Goal: Transaction & Acquisition: Subscribe to service/newsletter

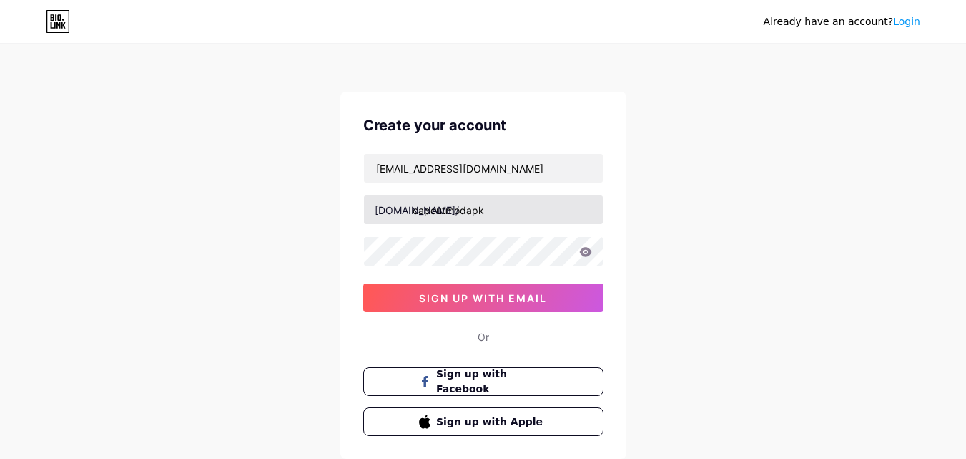
scroll to position [17, 0]
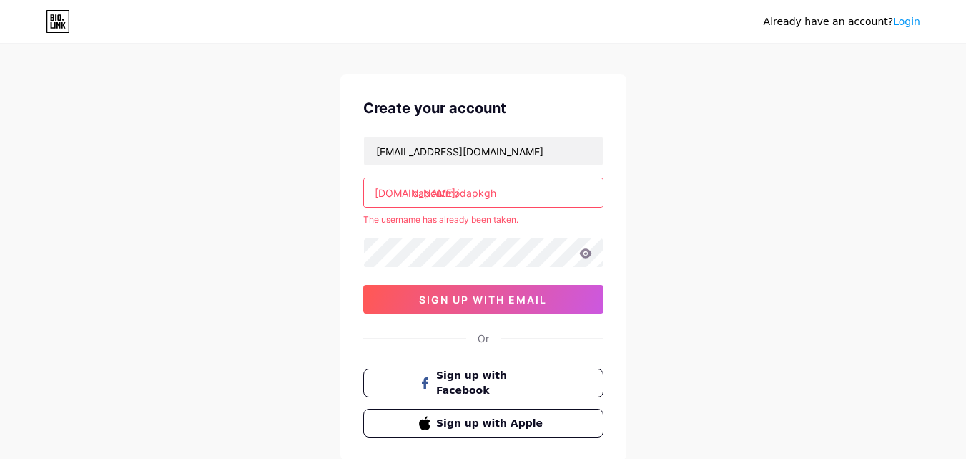
click at [512, 194] on input "capcutmodapkgh" at bounding box center [483, 192] width 239 height 29
type input "c"
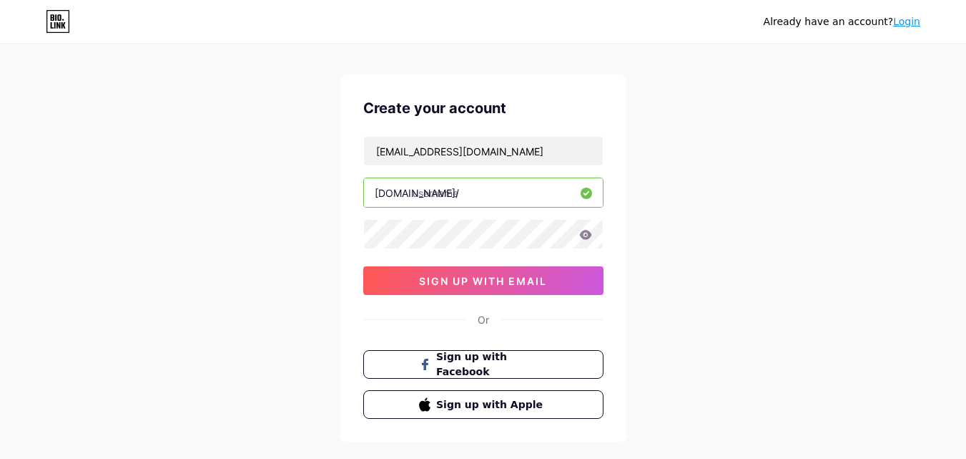
click at [142, 327] on div "Already have an account? Login Create your account capcutapk620@gmail.com bio.l…" at bounding box center [483, 256] width 966 height 547
click at [449, 196] on input "text" at bounding box center [483, 192] width 239 height 29
paste input "capcutapp"
click at [433, 199] on input "capcutapp" at bounding box center [483, 192] width 239 height 29
click at [450, 199] on input "capcut app" at bounding box center [483, 192] width 239 height 29
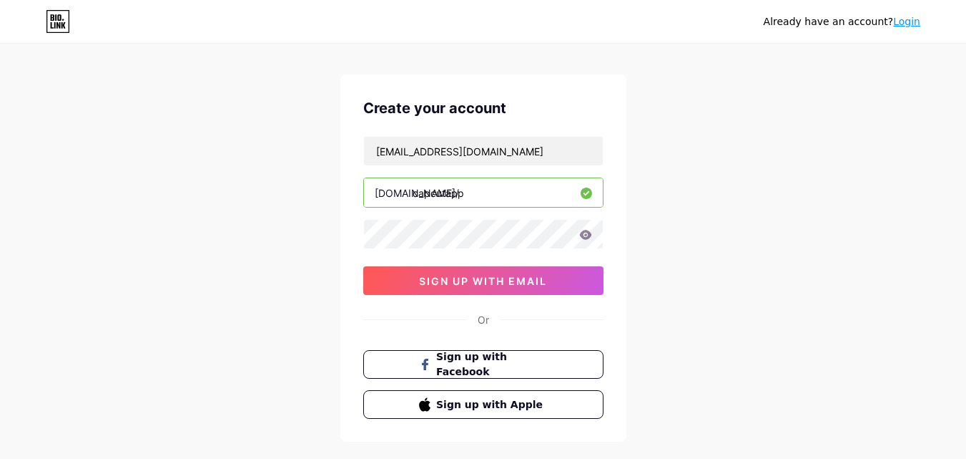
type input "capcutapp"
click at [289, 246] on div "Already have an account? Login Create your account capcutapk620@gmail.com bio.l…" at bounding box center [483, 256] width 966 height 547
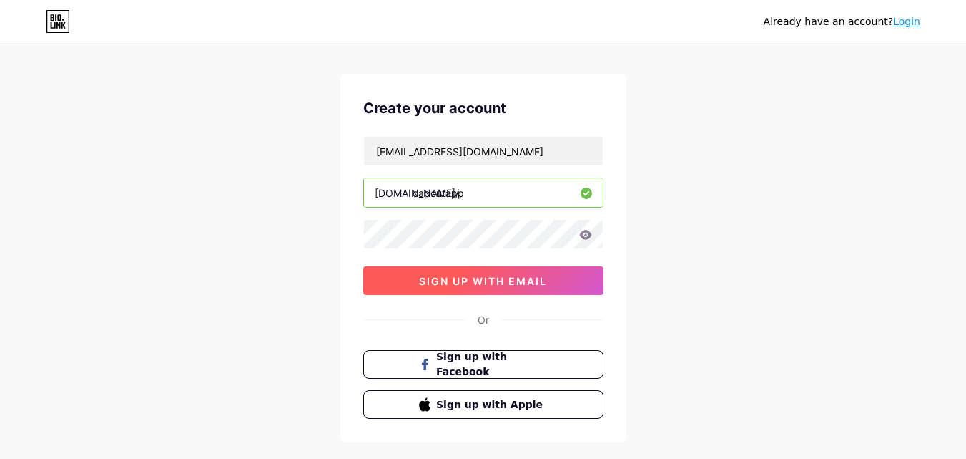
click at [439, 285] on span "sign up with email" at bounding box center [483, 281] width 128 height 12
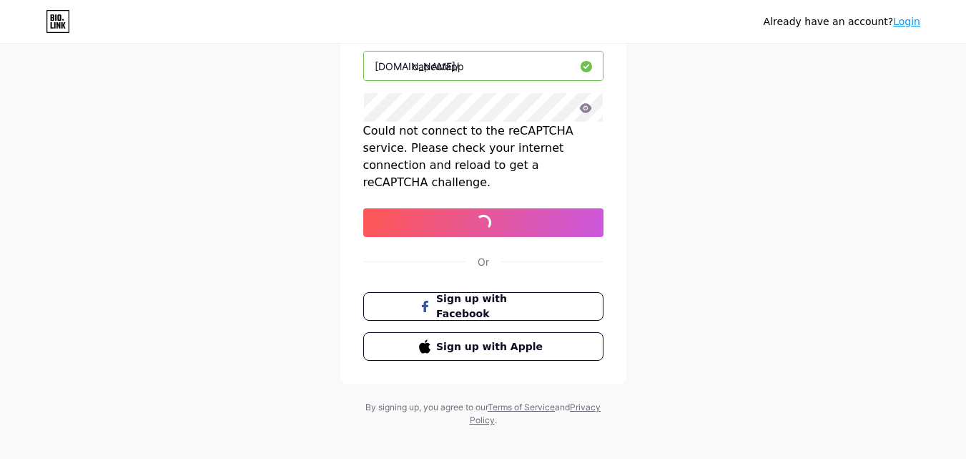
scroll to position [157, 0]
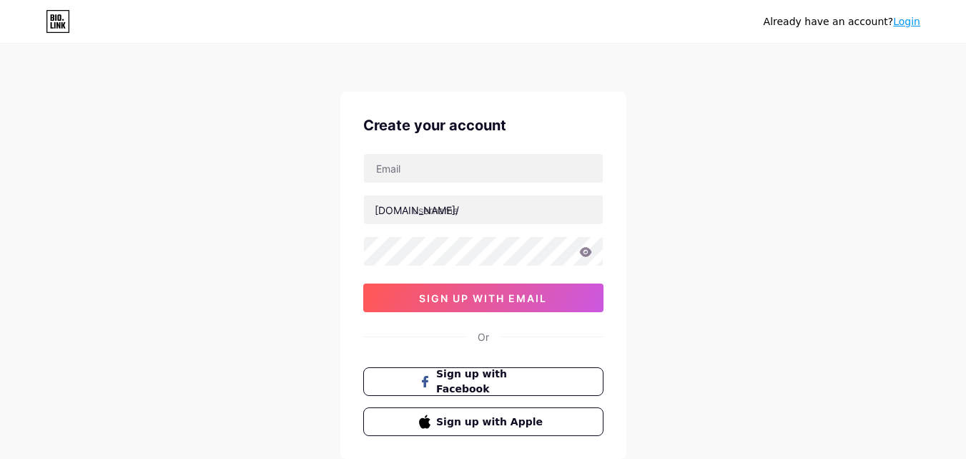
click at [914, 21] on link "Login" at bounding box center [906, 21] width 27 height 11
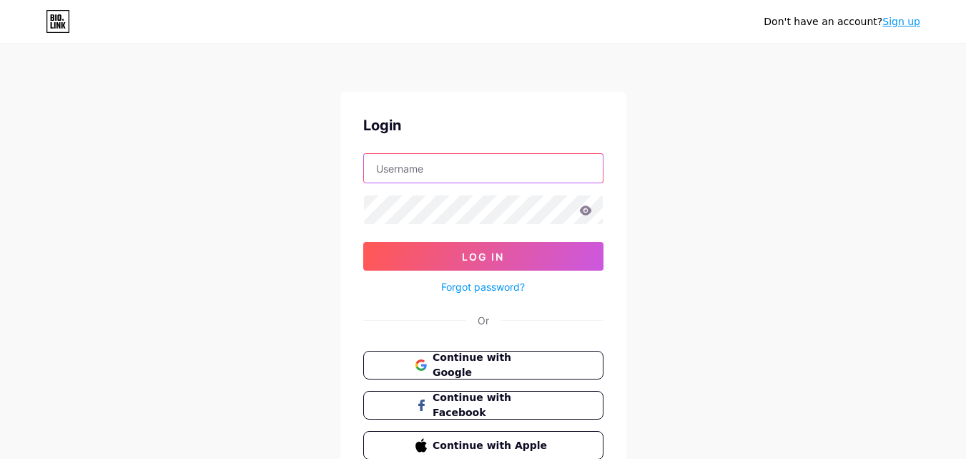
type input "[EMAIL_ADDRESS][DOMAIN_NAME]"
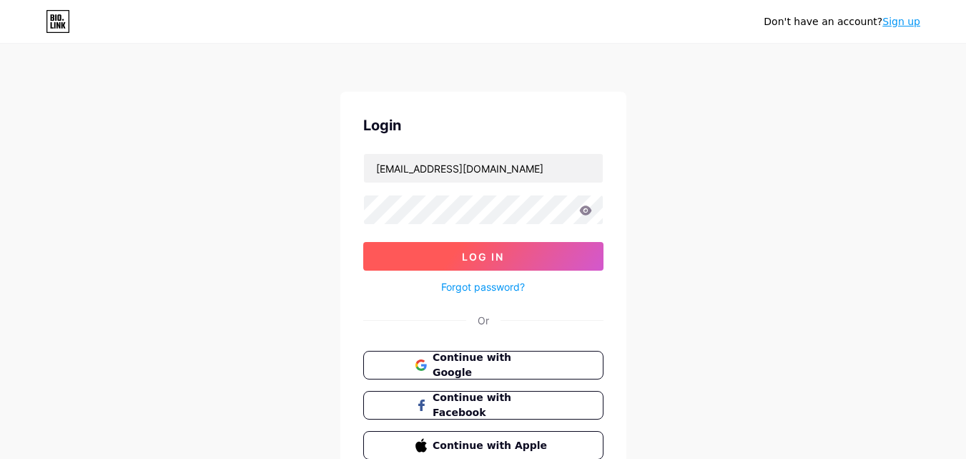
click at [473, 247] on button "Log In" at bounding box center [483, 256] width 240 height 29
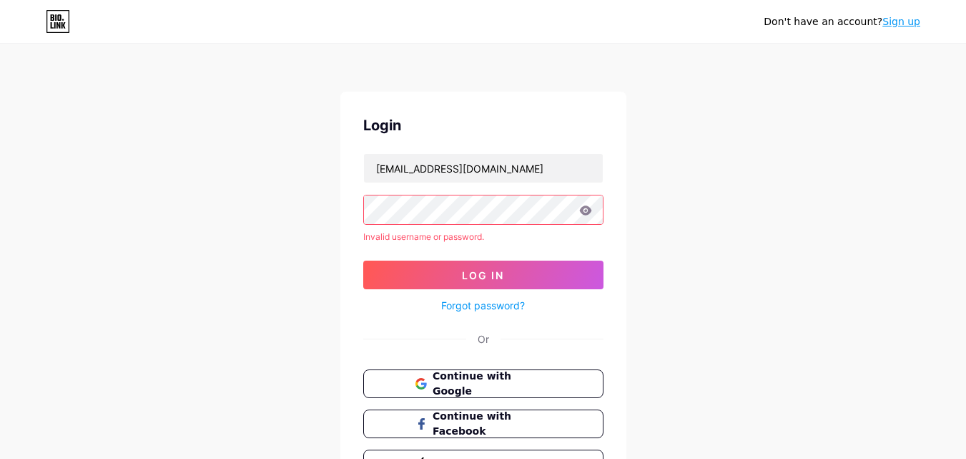
click at [591, 211] on icon at bounding box center [585, 209] width 12 height 9
click at [585, 211] on icon at bounding box center [585, 209] width 12 height 9
click at [587, 212] on icon at bounding box center [585, 209] width 12 height 9
click at [588, 211] on icon at bounding box center [585, 209] width 12 height 9
click at [433, 380] on span "Continue with Google" at bounding box center [491, 383] width 119 height 31
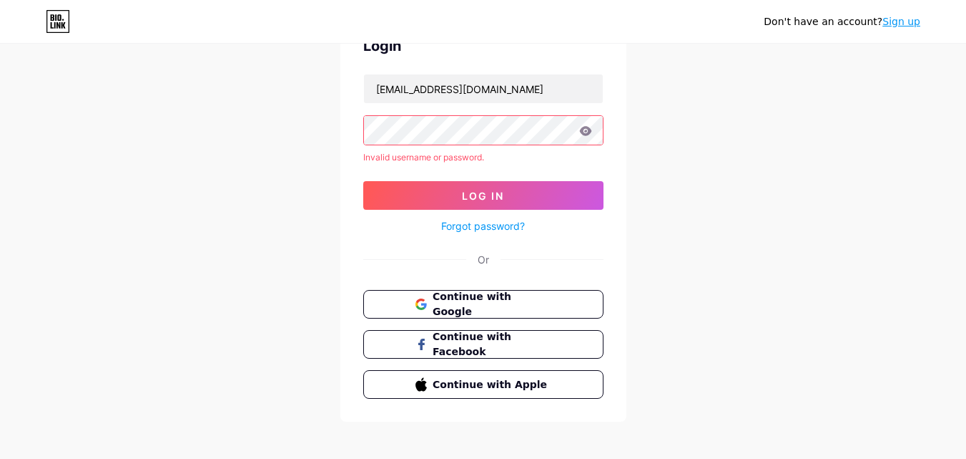
scroll to position [87, 0]
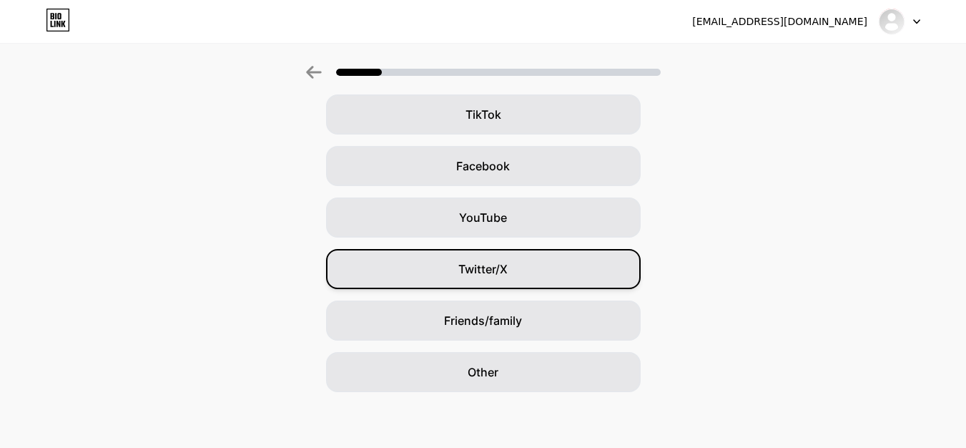
scroll to position [169, 0]
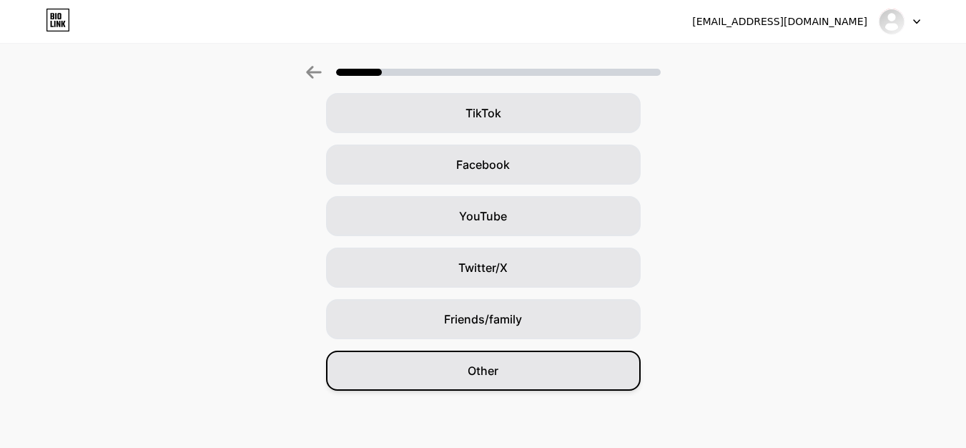
click at [516, 380] on div "Other" at bounding box center [483, 371] width 315 height 40
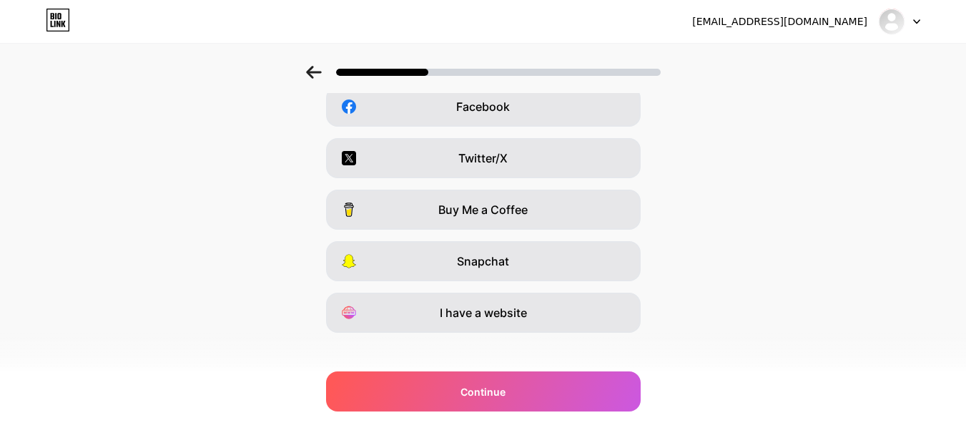
scroll to position [240, 0]
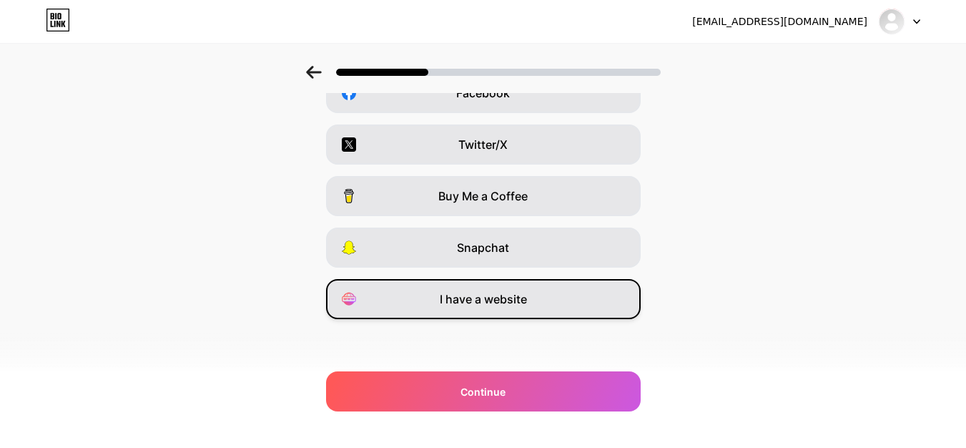
click at [504, 308] on div "I have a website" at bounding box center [483, 299] width 315 height 40
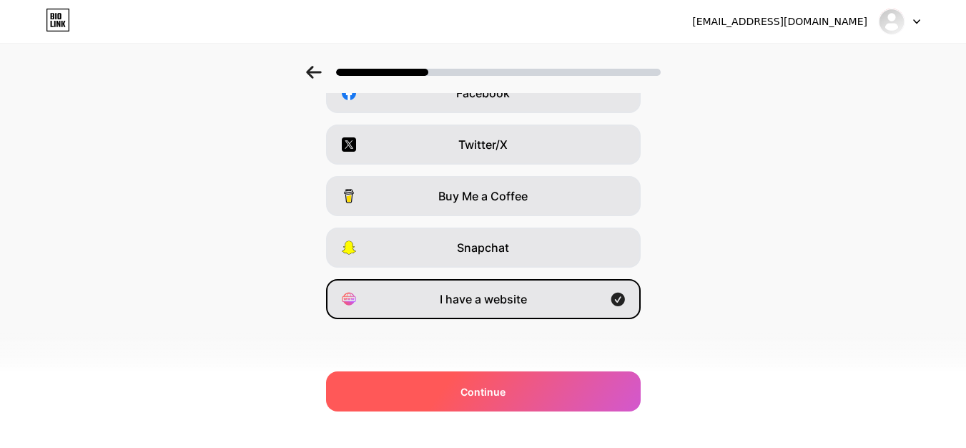
click at [524, 401] on div "Continue" at bounding box center [483, 391] width 315 height 40
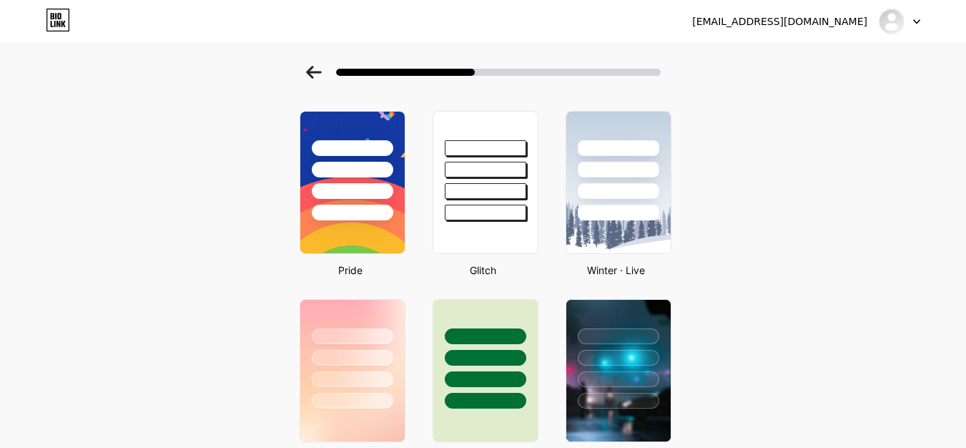
scroll to position [0, 0]
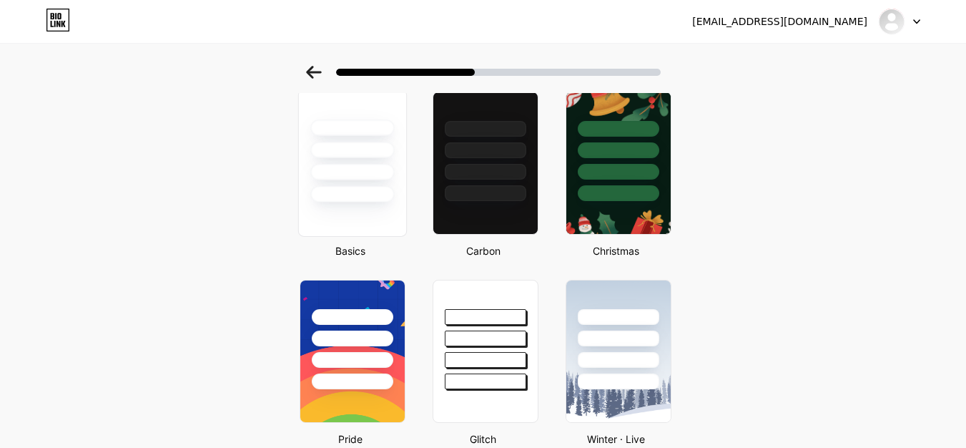
click at [361, 227] on div at bounding box center [352, 162] width 109 height 147
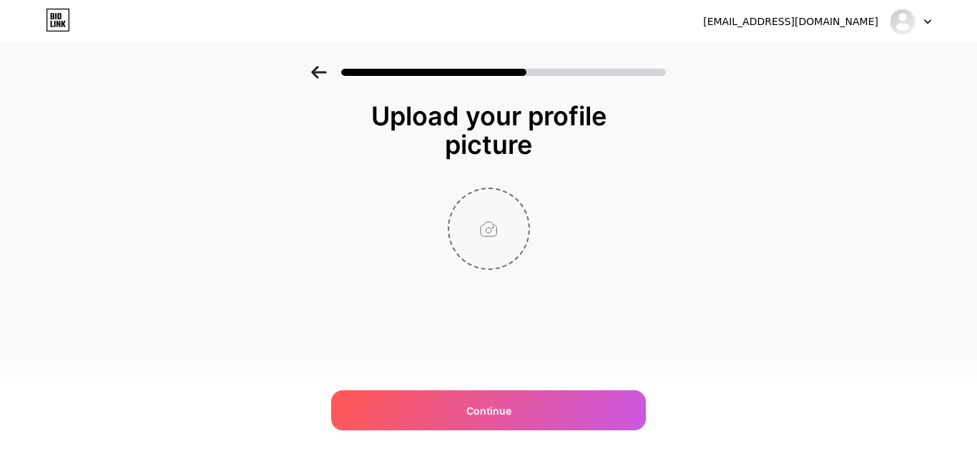
click at [491, 237] on input "file" at bounding box center [488, 228] width 79 height 79
type input "C:\fakepath\capcut-video-editor-icon.jpg"
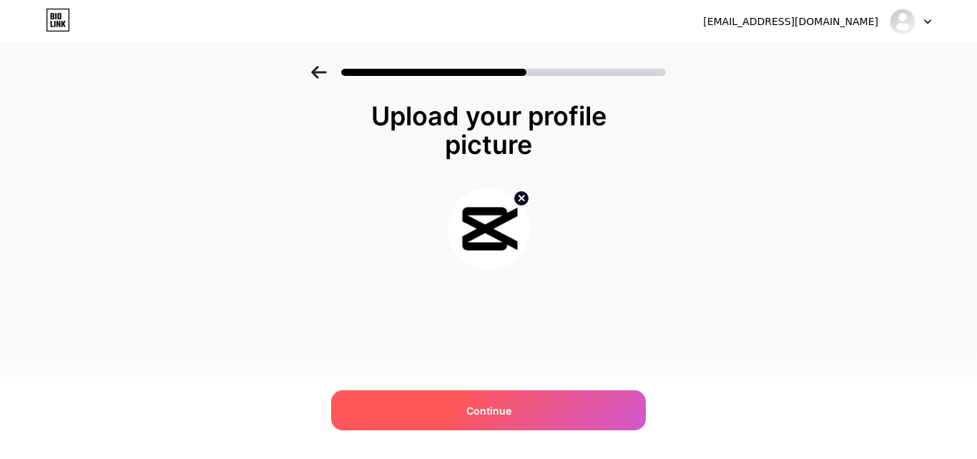
click at [491, 399] on div "Continue" at bounding box center [488, 410] width 315 height 40
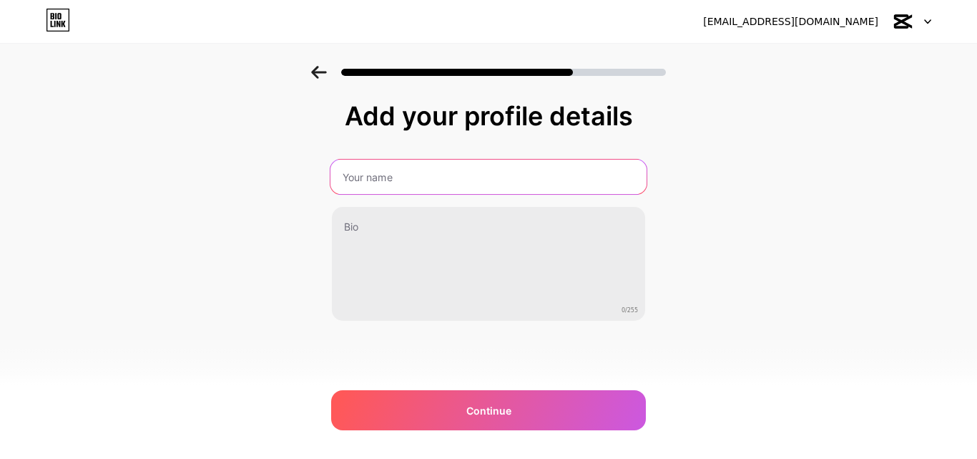
click at [398, 188] on input "text" at bounding box center [488, 177] width 316 height 34
type input "Capcut Mod APK"
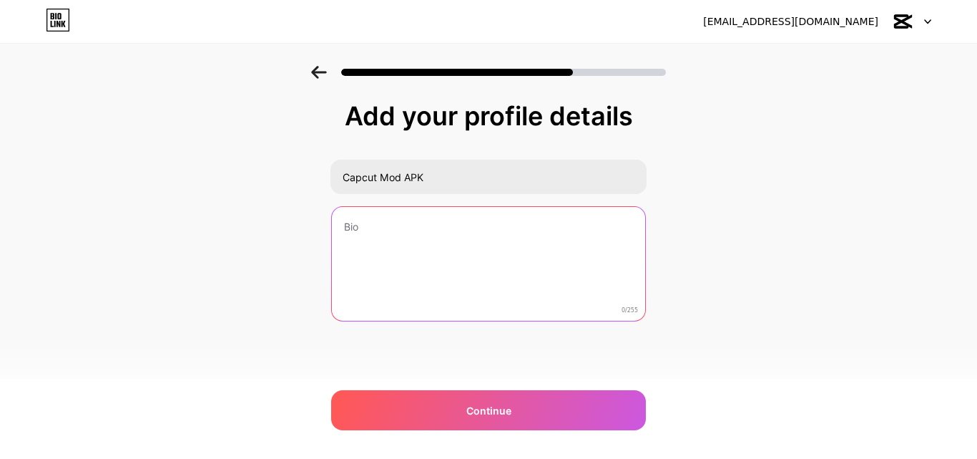
click at [445, 270] on textarea at bounding box center [488, 264] width 313 height 115
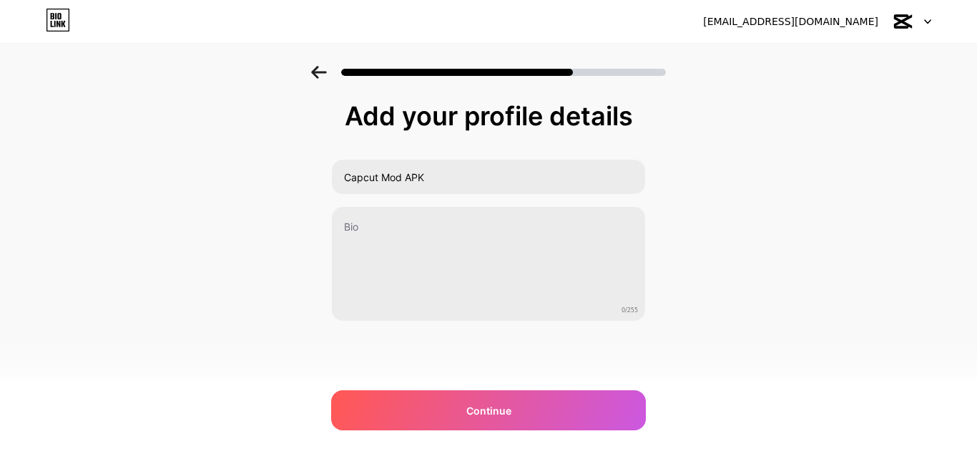
click at [1, 207] on div "Add your profile details Capcut Mod APK 0/255 Continue Error" at bounding box center [488, 229] width 977 height 327
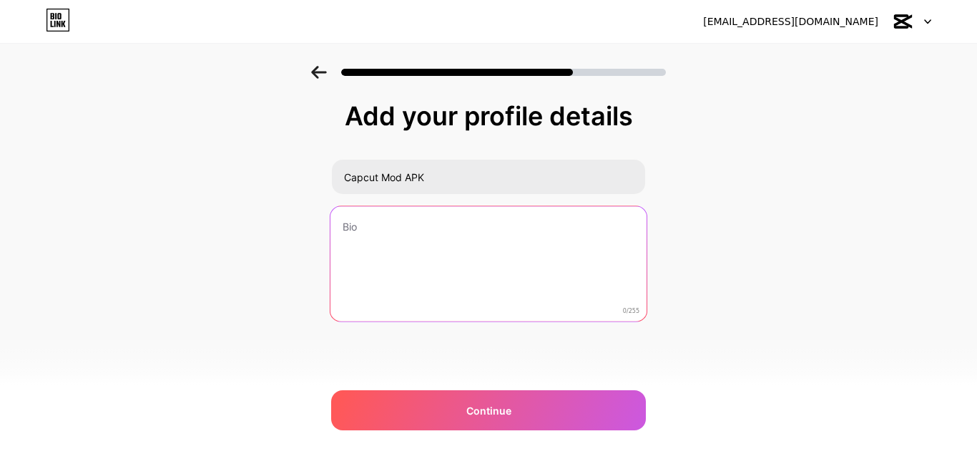
drag, startPoint x: 361, startPoint y: 253, endPoint x: 370, endPoint y: 255, distance: 8.7
click at [370, 255] on textarea at bounding box center [488, 264] width 316 height 117
paste textarea "CapCut Mod APK free video editing tool, CapCut editor that advertise ‘premium u…"
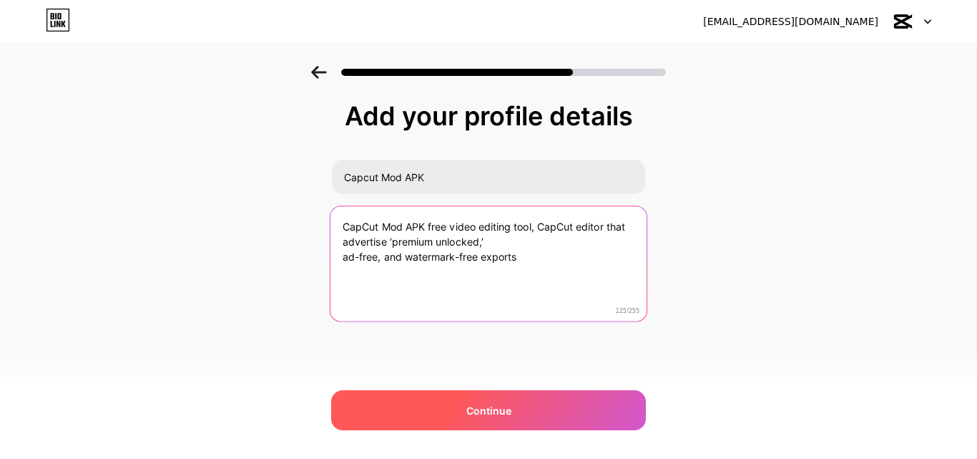
type textarea "CapCut Mod APK free video editing tool, CapCut editor that advertise ‘premium u…"
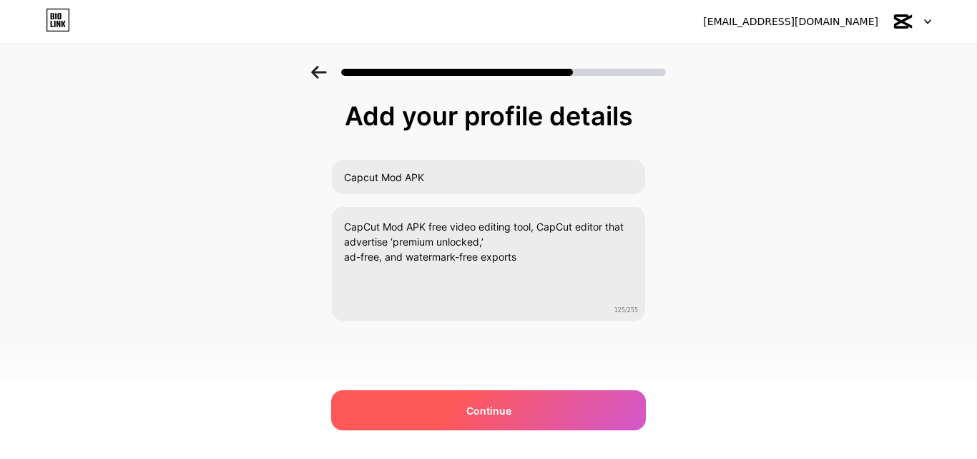
click at [527, 411] on div "Continue" at bounding box center [488, 410] width 315 height 40
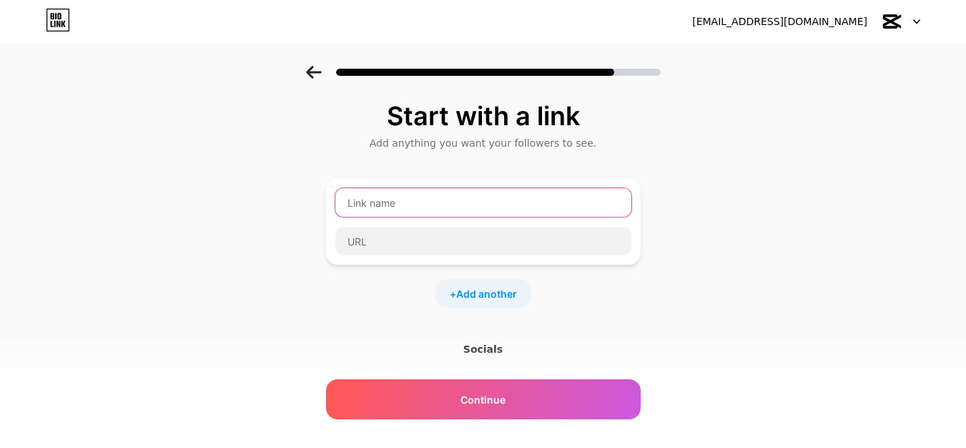
click at [402, 203] on input "text" at bounding box center [483, 202] width 296 height 29
click at [89, 158] on div "Start with a link Add anything you want your followers to see. + Add another So…" at bounding box center [483, 317] width 966 height 503
click at [431, 203] on input "text" at bounding box center [483, 202] width 296 height 29
paste input "Capcut Mod APK"
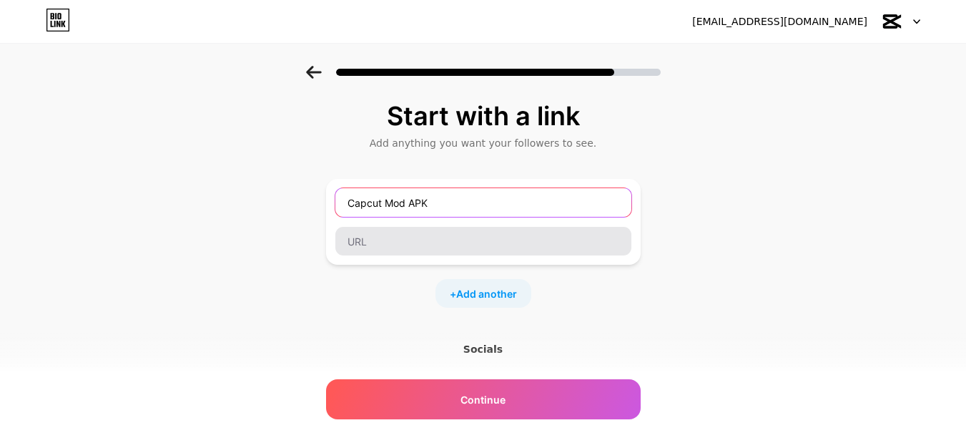
type input "Capcut Mod APK"
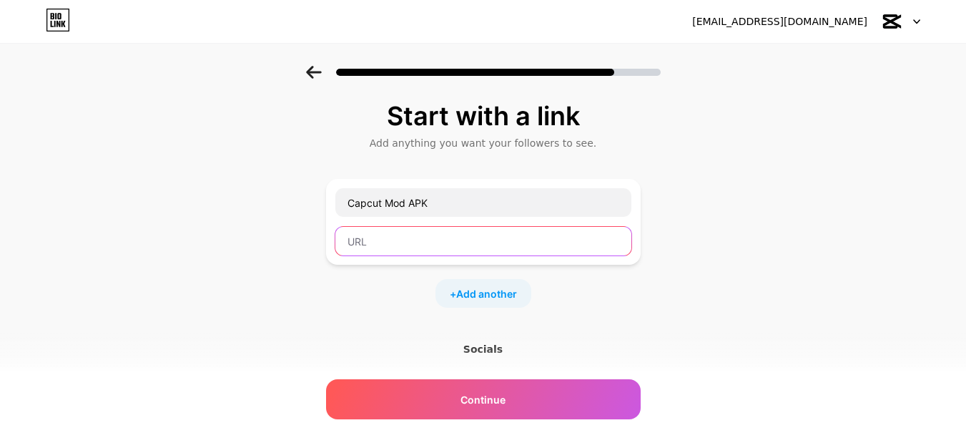
click at [404, 237] on input "text" at bounding box center [483, 241] width 296 height 29
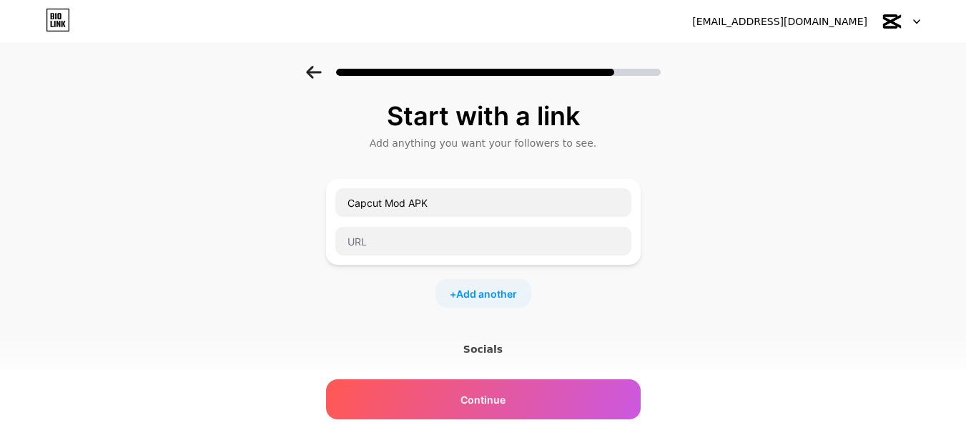
drag, startPoint x: 72, startPoint y: 173, endPoint x: 77, endPoint y: 180, distance: 8.2
click at [72, 174] on div "Start with a link Add anything you want your followers to see. Capcut Mod APK +…" at bounding box center [483, 317] width 966 height 503
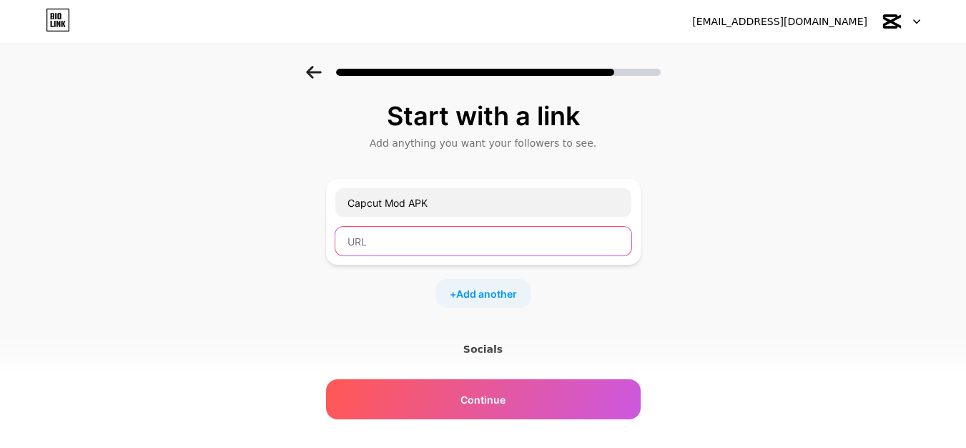
click at [376, 229] on input "text" at bounding box center [483, 241] width 296 height 29
paste input "https://capcutmodapk.cfd/"
type input "https://capcutmodapk.cfd/"
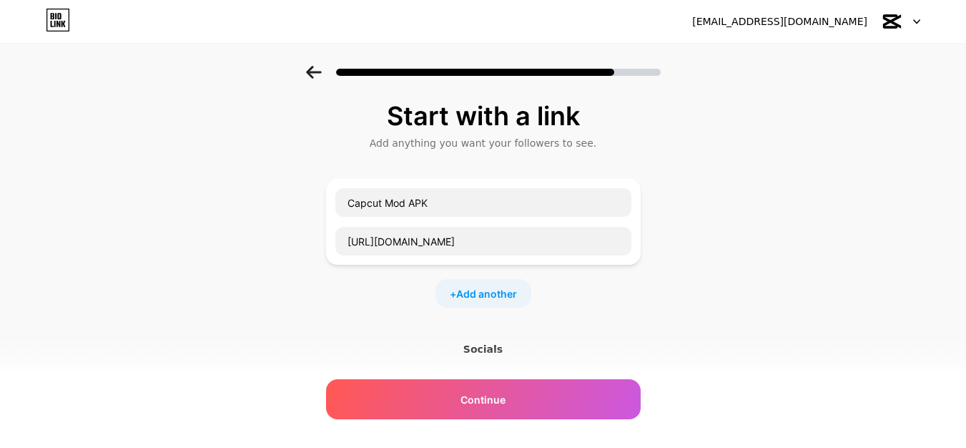
click at [303, 308] on div "Start with a link Add anything you want your followers to see. Capcut Mod APK h…" at bounding box center [483, 317] width 966 height 503
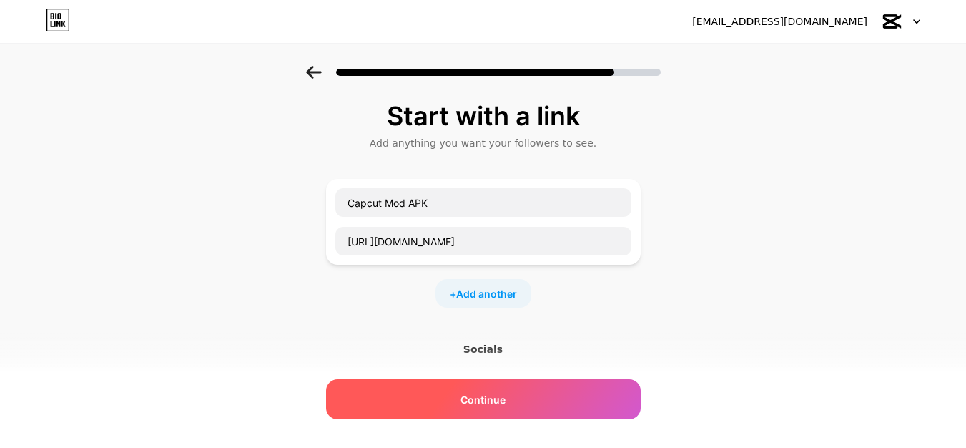
click at [515, 404] on div "Continue" at bounding box center [483, 399] width 315 height 40
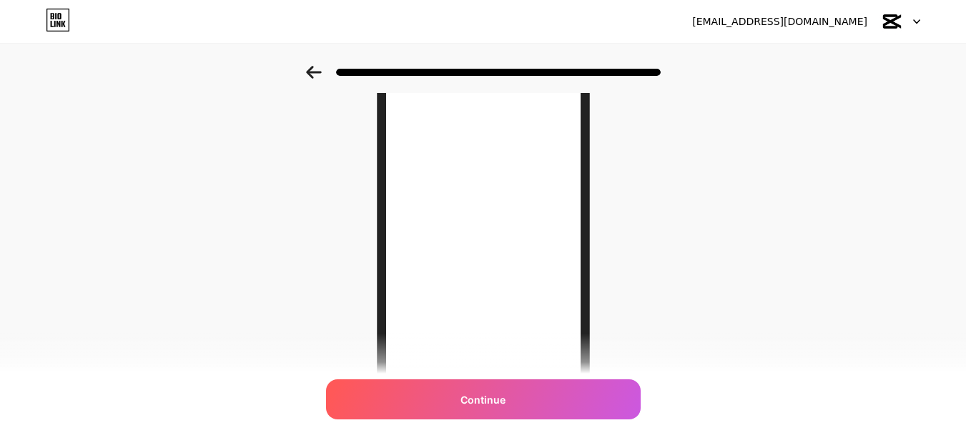
scroll to position [143, 0]
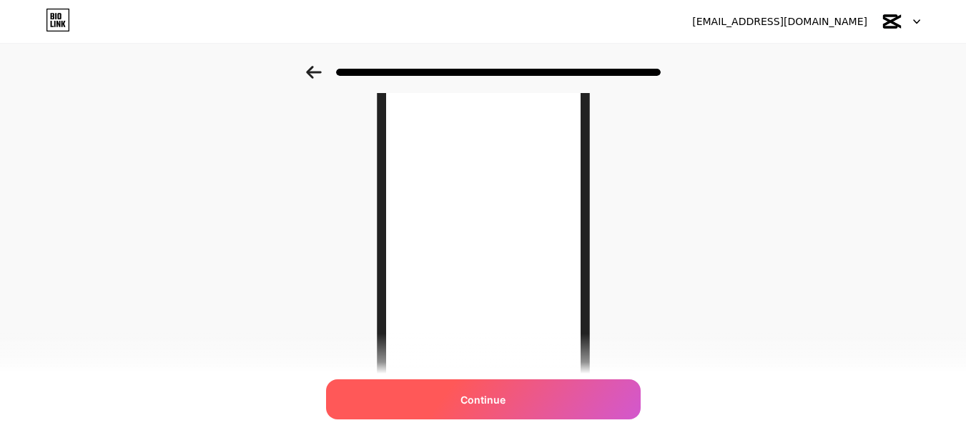
click at [494, 388] on div "Continue" at bounding box center [483, 399] width 315 height 40
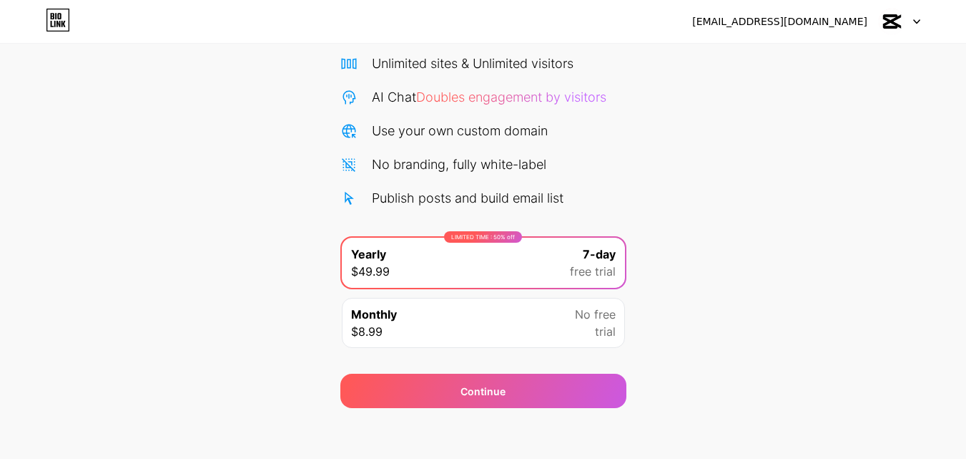
scroll to position [117, 0]
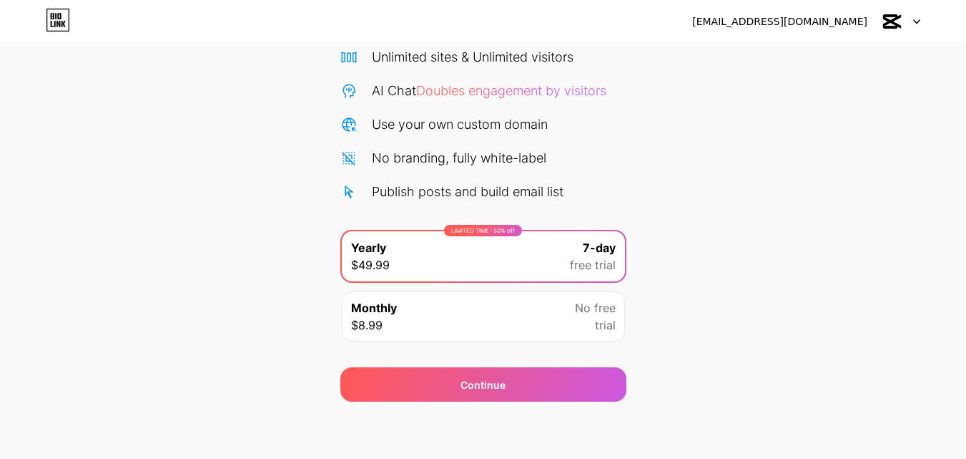
click at [903, 21] on img at bounding box center [891, 21] width 27 height 27
click at [715, 169] on div "Start your 7 day free trial Cancel anytime. We will send you an email 2 days be…" at bounding box center [483, 174] width 966 height 453
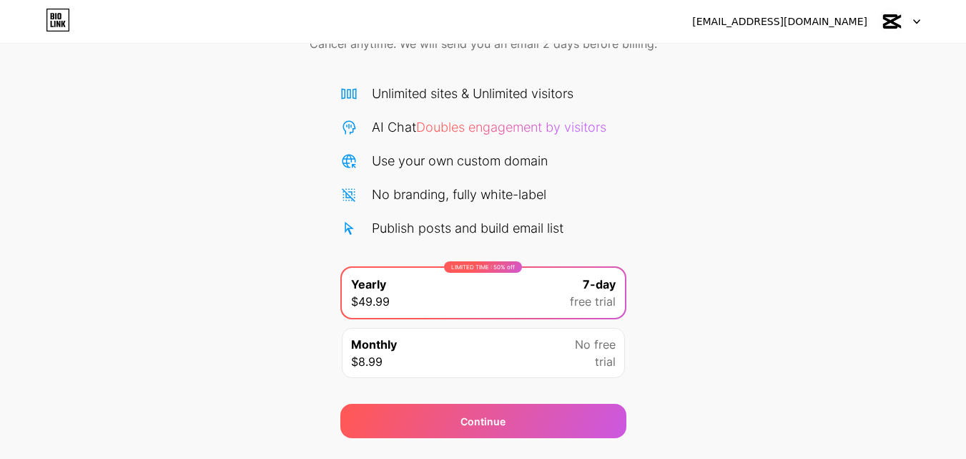
scroll to position [0, 0]
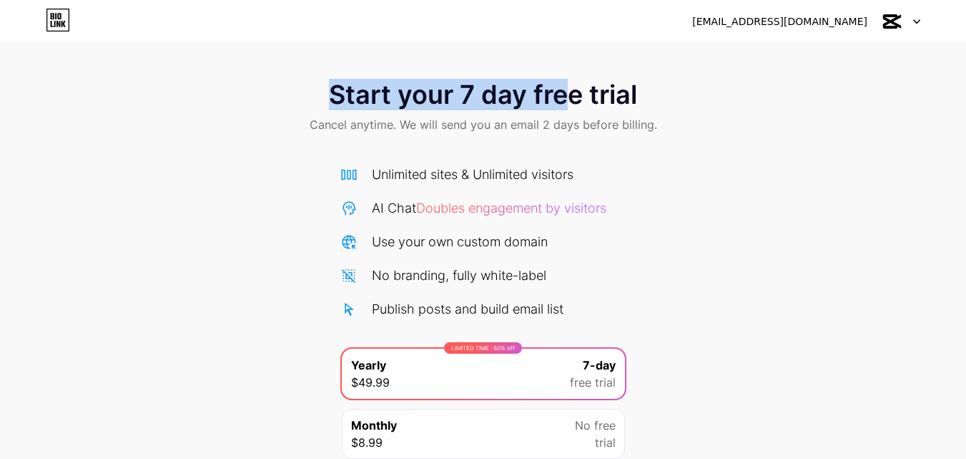
drag, startPoint x: 335, startPoint y: 100, endPoint x: 592, endPoint y: 100, distance: 257.5
click at [592, 100] on span "Start your 7 day free trial" at bounding box center [483, 94] width 308 height 29
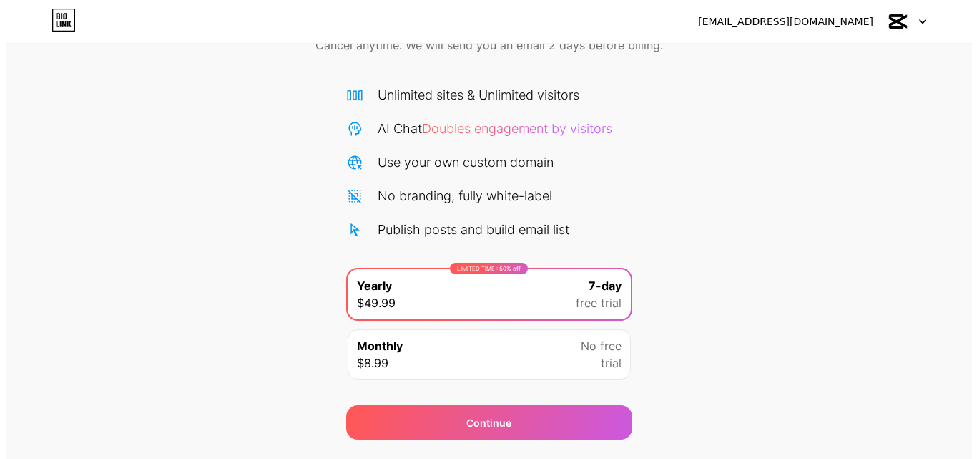
scroll to position [95, 0]
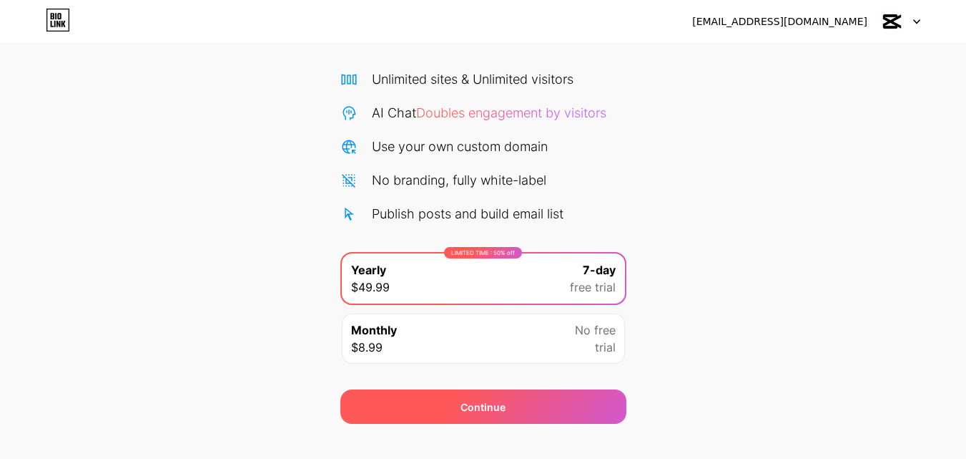
click at [531, 396] on div "Continue" at bounding box center [483, 406] width 286 height 34
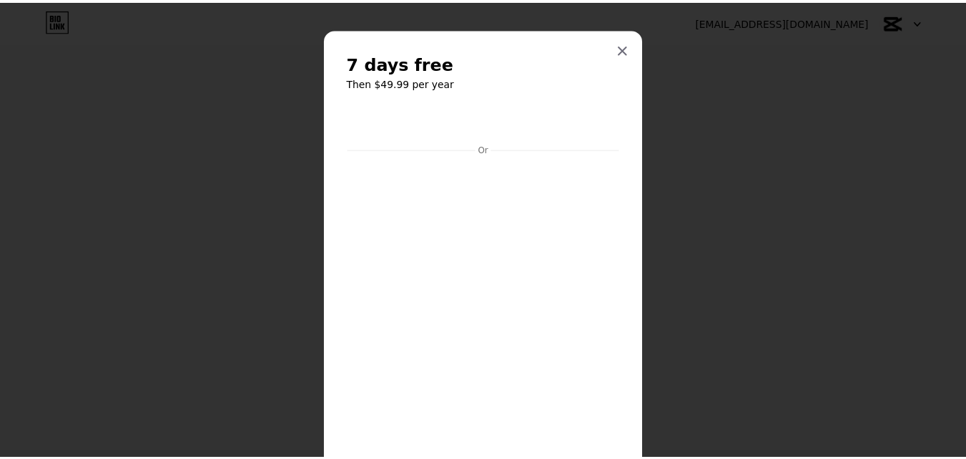
scroll to position [0, 0]
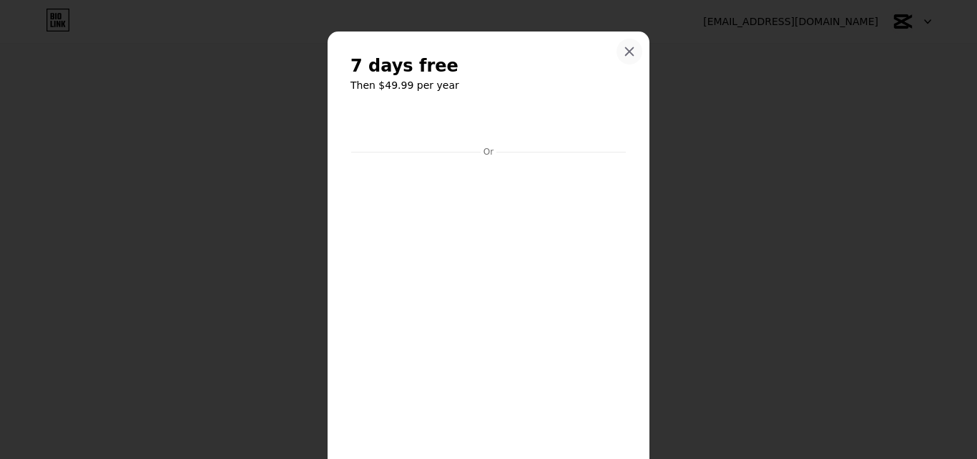
click at [624, 52] on icon at bounding box center [629, 51] width 11 height 11
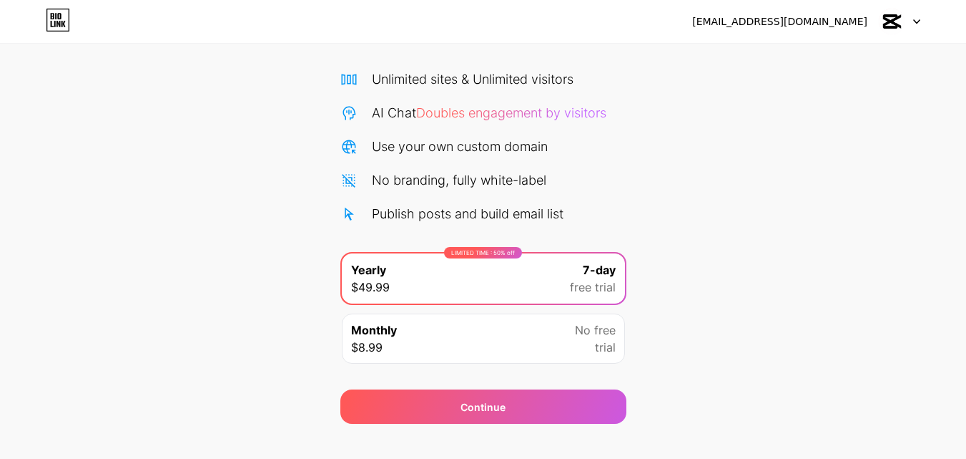
click at [438, 346] on div "Monthly $8.99 No free trial" at bounding box center [483, 338] width 283 height 50
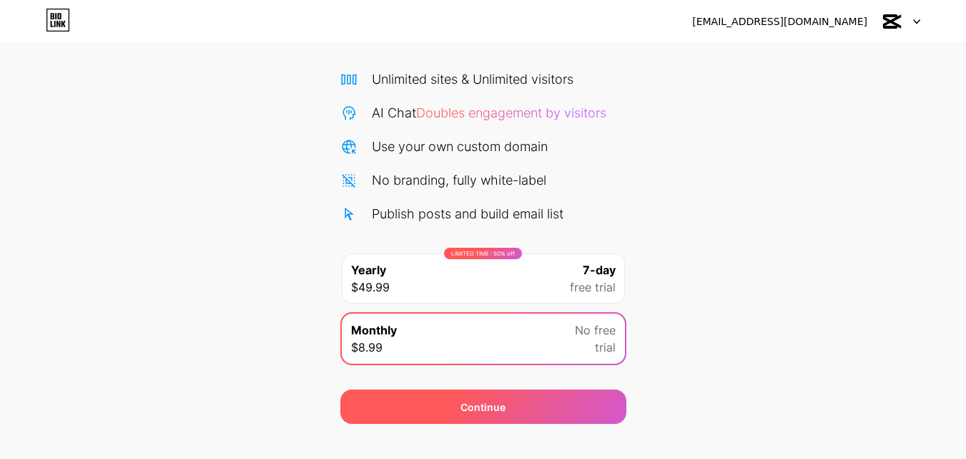
click at [539, 416] on div "Continue" at bounding box center [483, 406] width 286 height 34
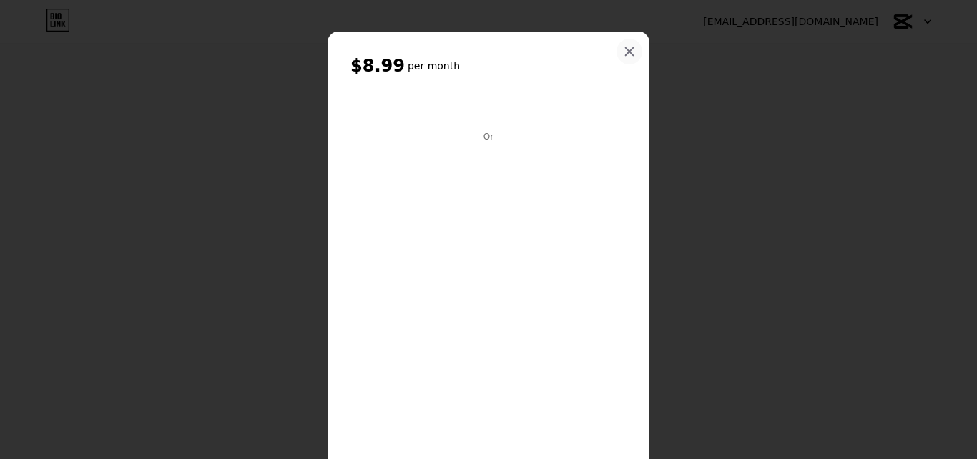
click at [630, 56] on div at bounding box center [630, 52] width 26 height 26
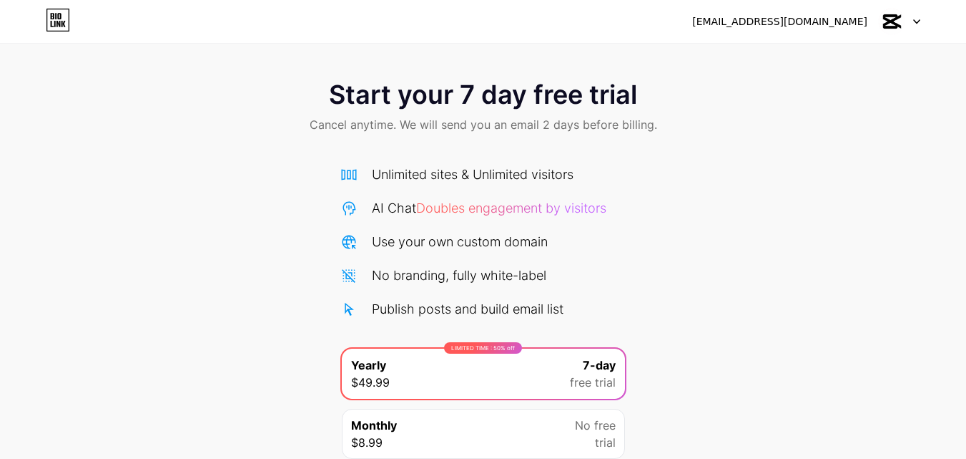
click at [894, 26] on img at bounding box center [891, 21] width 27 height 27
drag, startPoint x: 703, startPoint y: 19, endPoint x: 812, endPoint y: 23, distance: 108.8
click at [812, 23] on div "capcutapk620@gmail.com Logout" at bounding box center [483, 22] width 966 height 26
copy div "capcutapk620"
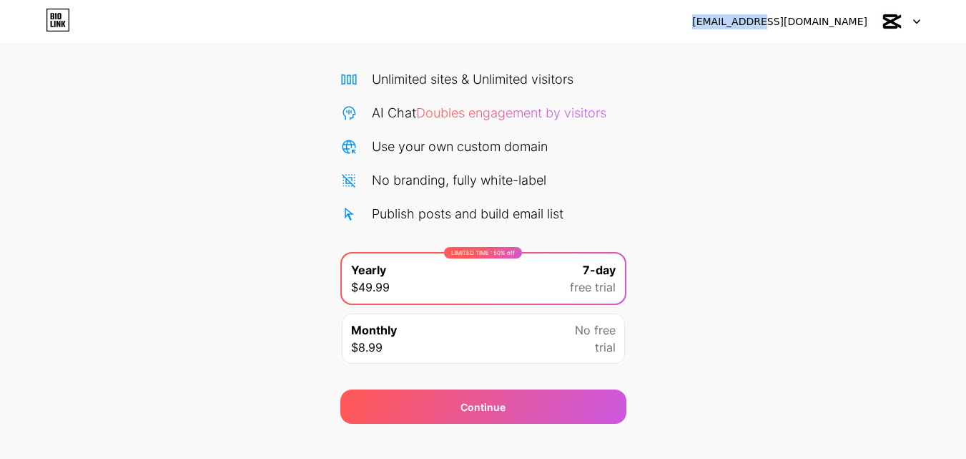
scroll to position [117, 0]
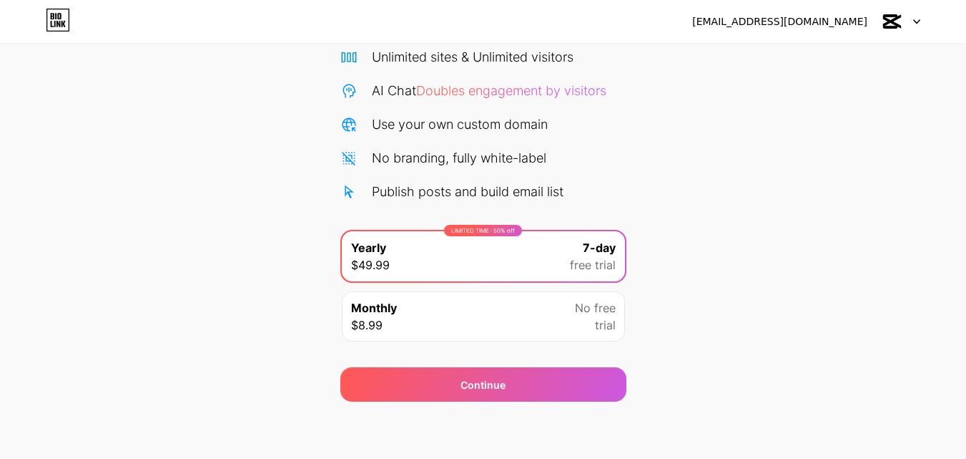
click at [474, 329] on div "Monthly $8.99 No free trial" at bounding box center [483, 316] width 283 height 50
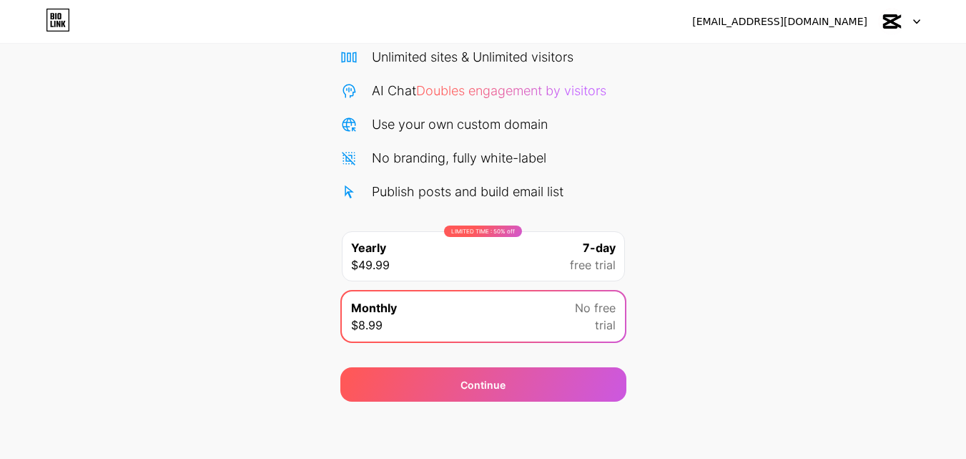
click at [484, 260] on div "LIMITED TIME : 50% off Yearly $49.99 7-day free trial" at bounding box center [483, 256] width 283 height 50
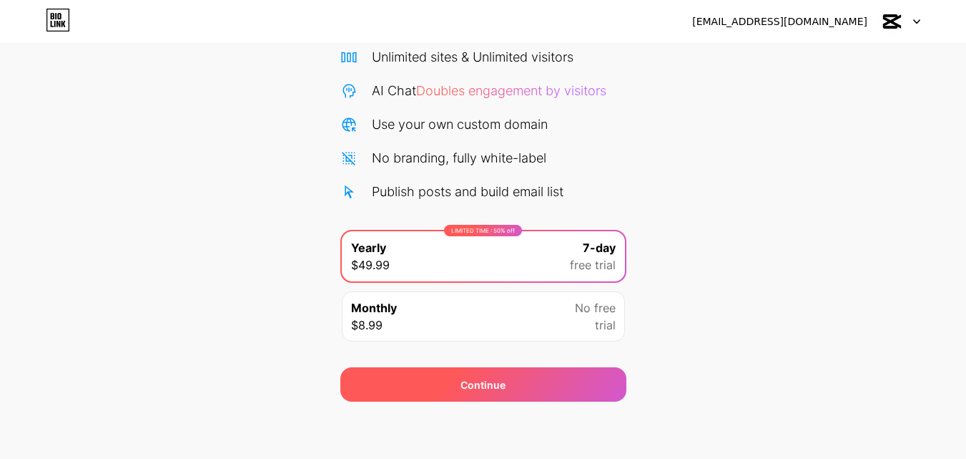
click at [512, 376] on div "Continue" at bounding box center [483, 384] width 286 height 34
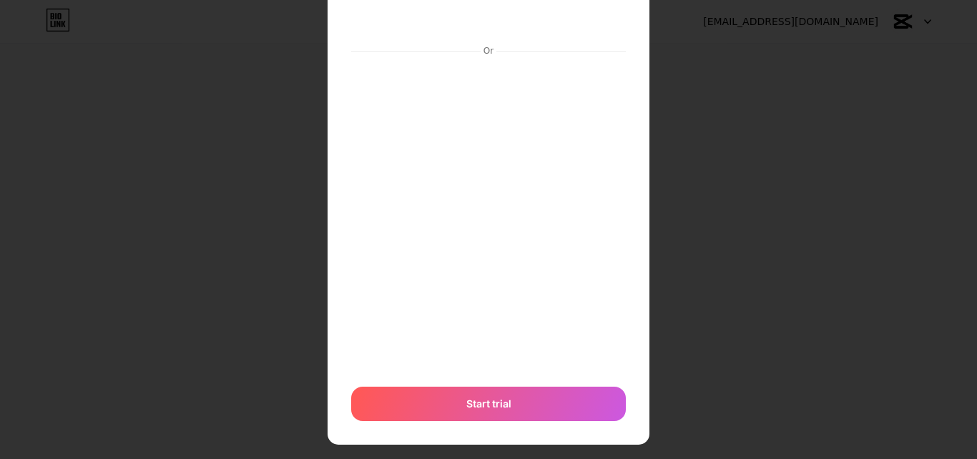
scroll to position [118, 0]
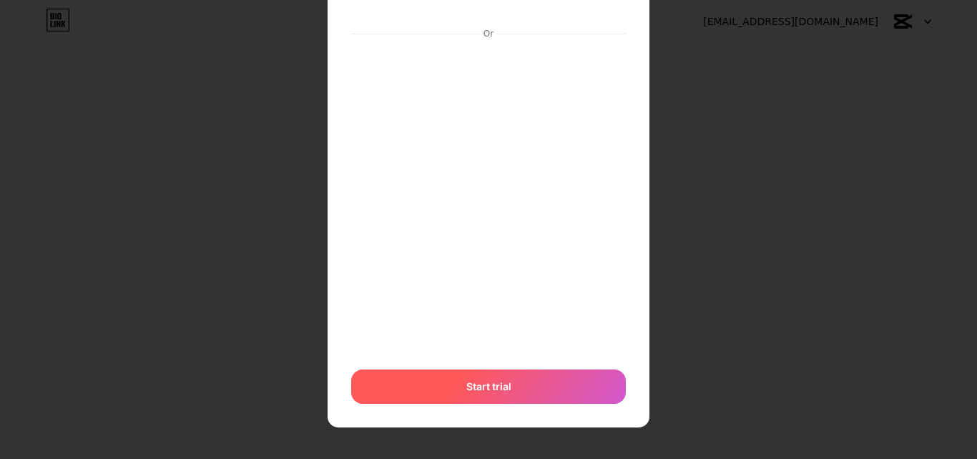
click at [519, 378] on div "Start trial" at bounding box center [488, 386] width 275 height 34
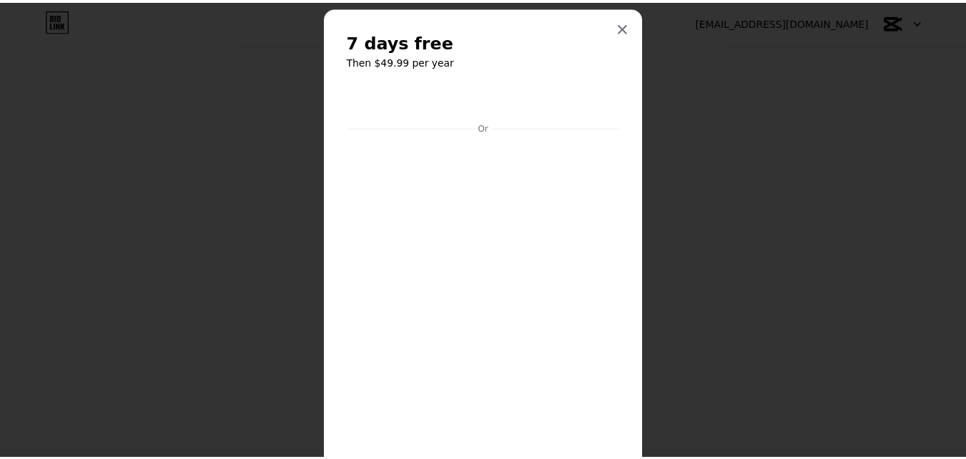
scroll to position [23, 0]
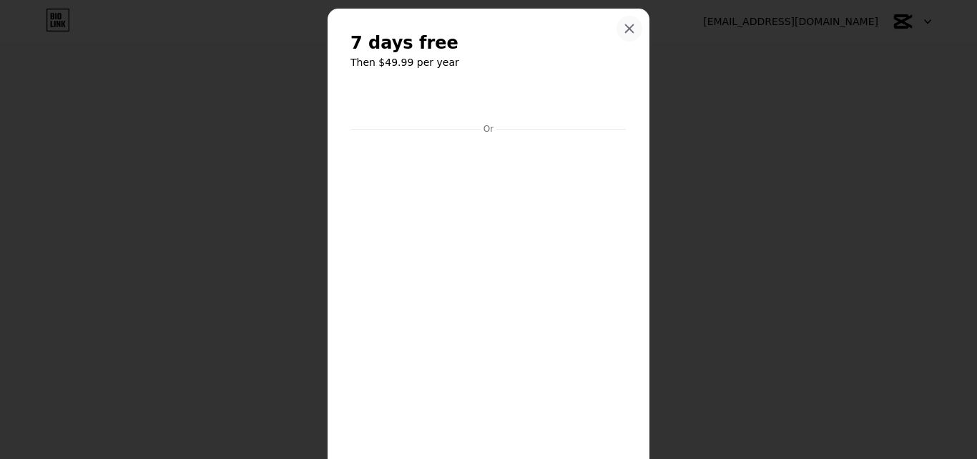
click at [624, 29] on icon at bounding box center [629, 28] width 11 height 11
